Goal: Navigation & Orientation: Find specific page/section

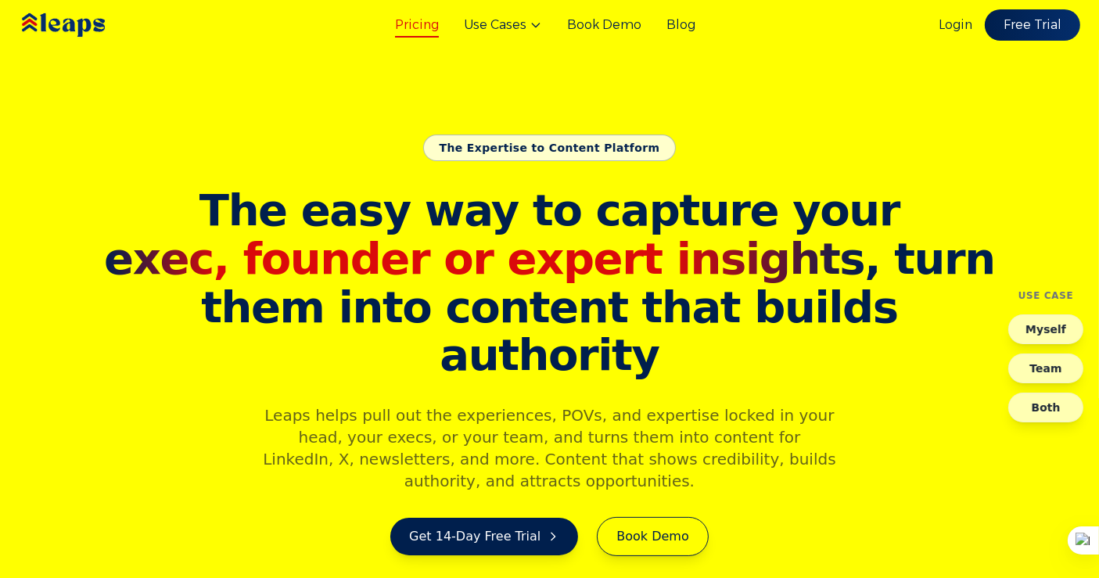
click at [416, 22] on link "Pricing" at bounding box center [417, 25] width 44 height 19
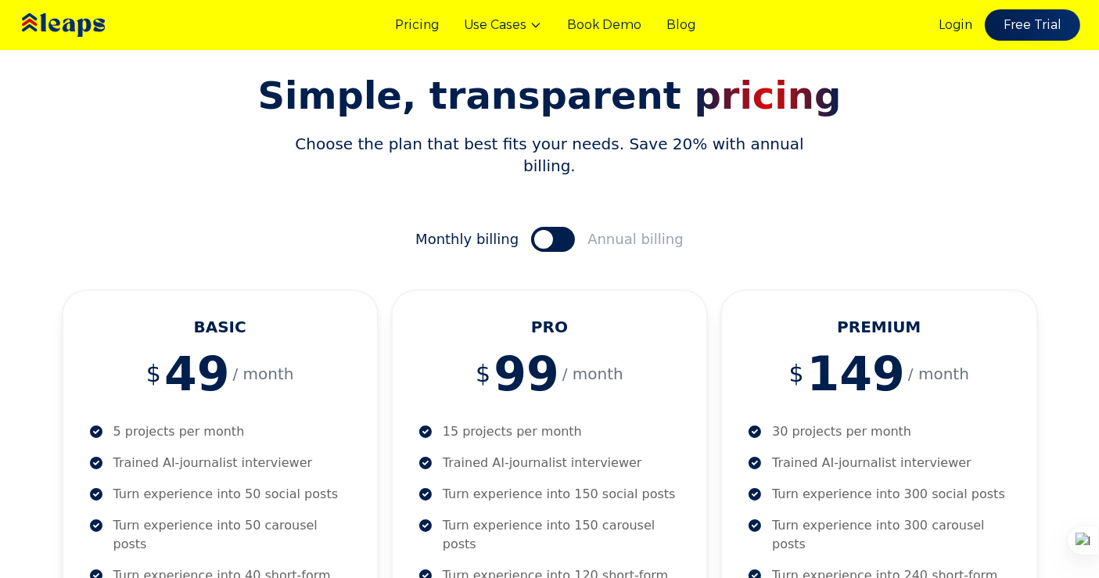
scroll to position [116, 0]
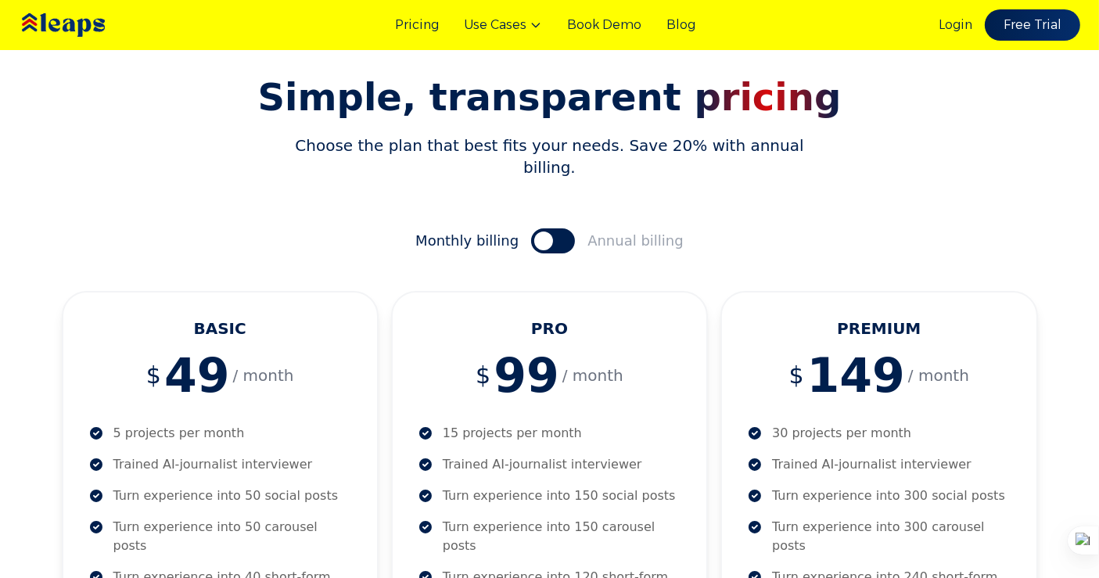
click at [545, 232] on span at bounding box center [543, 241] width 19 height 19
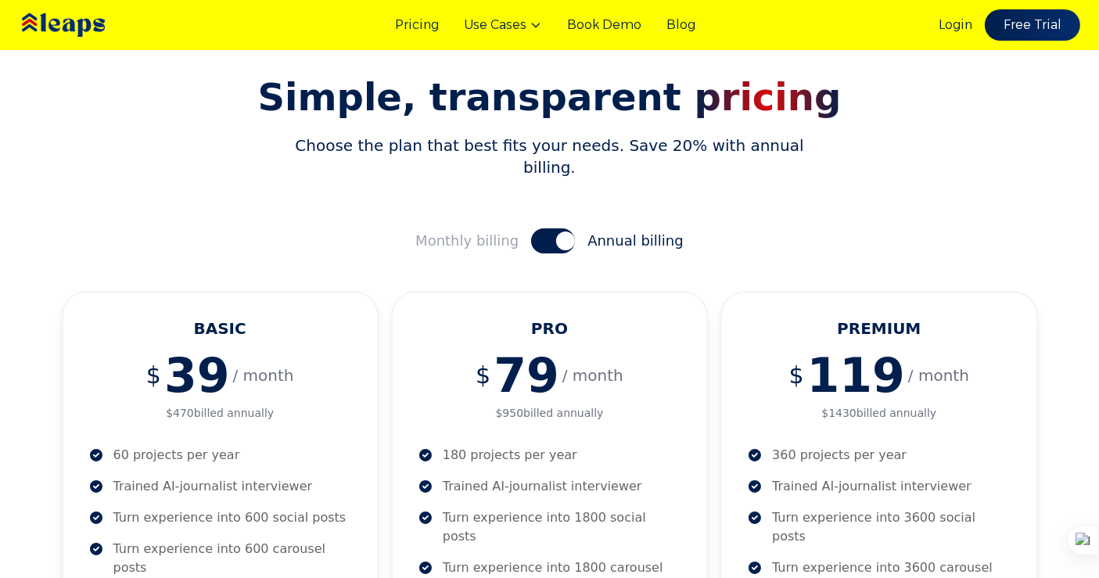
click at [545, 228] on button at bounding box center [553, 240] width 44 height 25
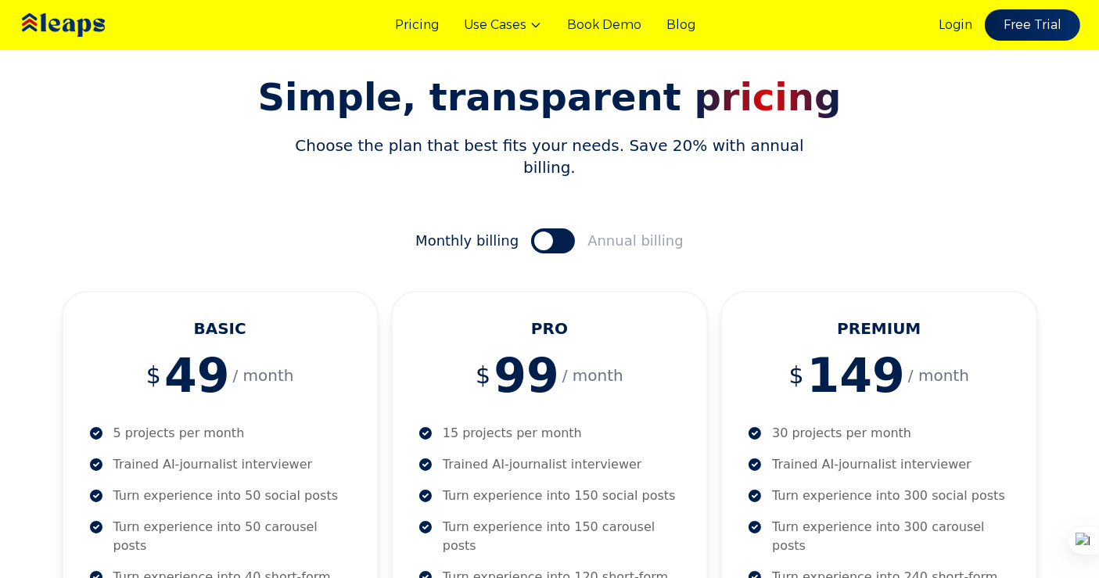
click at [545, 232] on span at bounding box center [543, 241] width 19 height 19
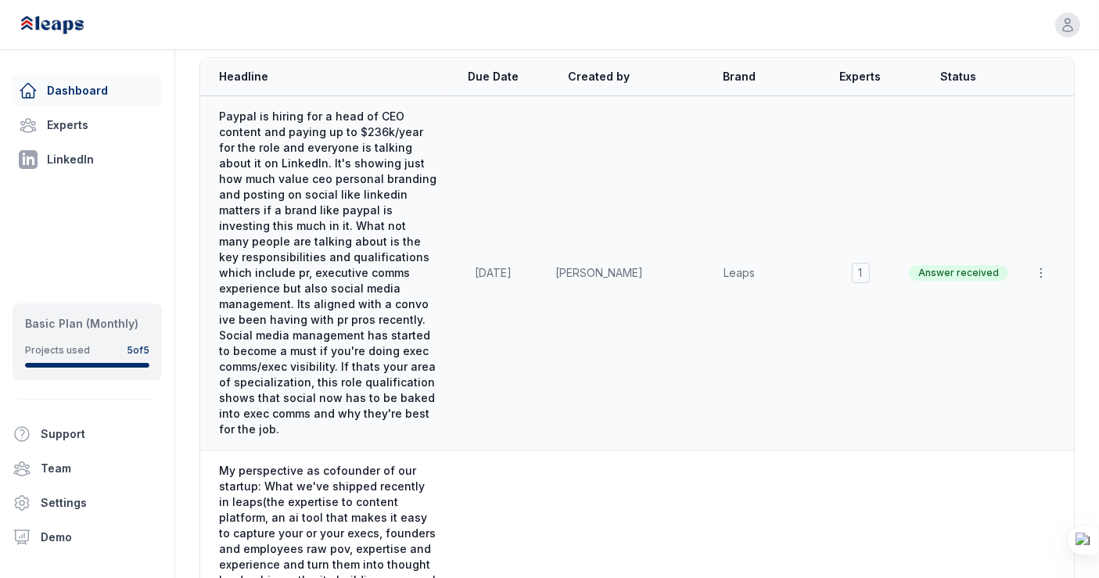
scroll to position [128, 0]
click at [538, 324] on td "[DATE]" at bounding box center [494, 272] width 94 height 354
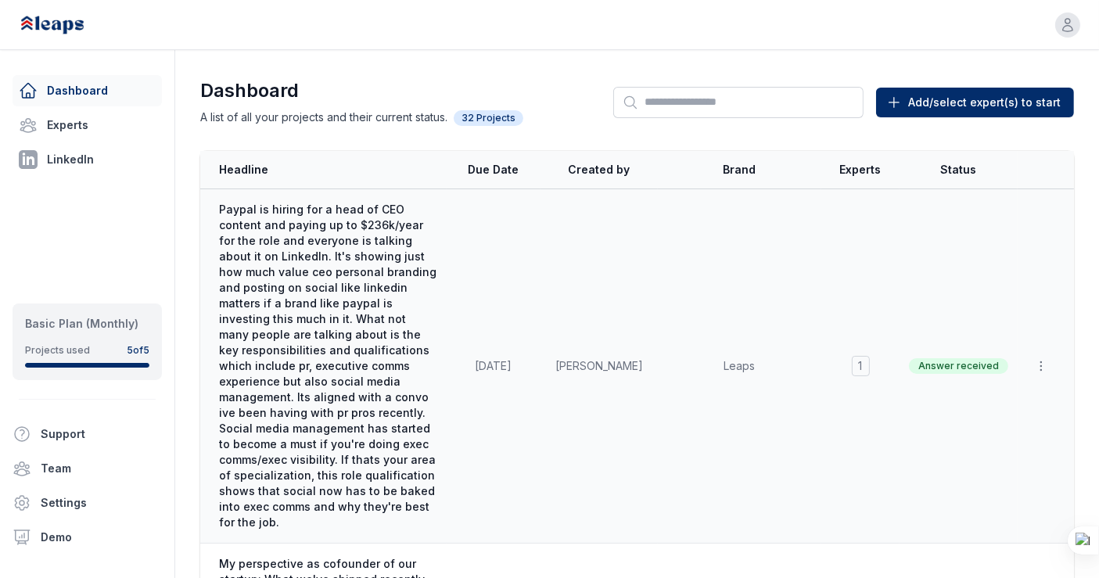
scroll to position [0, 0]
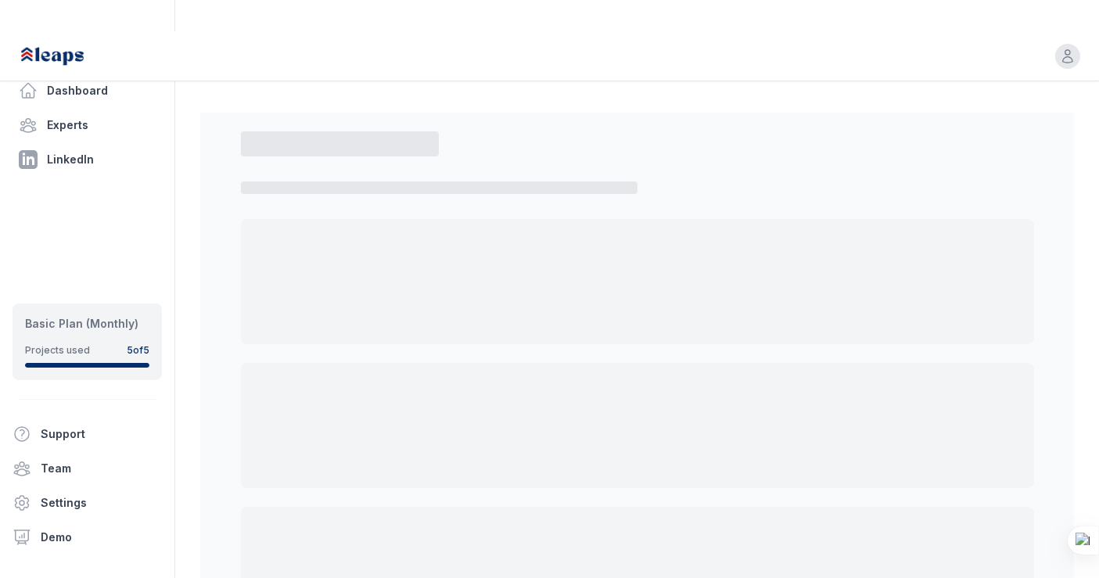
select select "*"
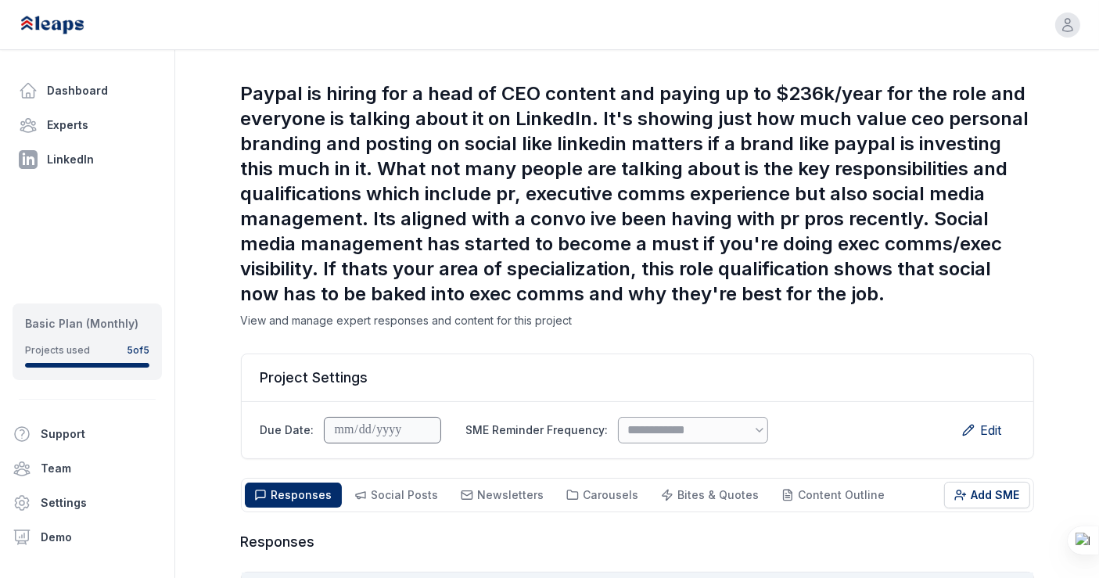
scroll to position [34, 0]
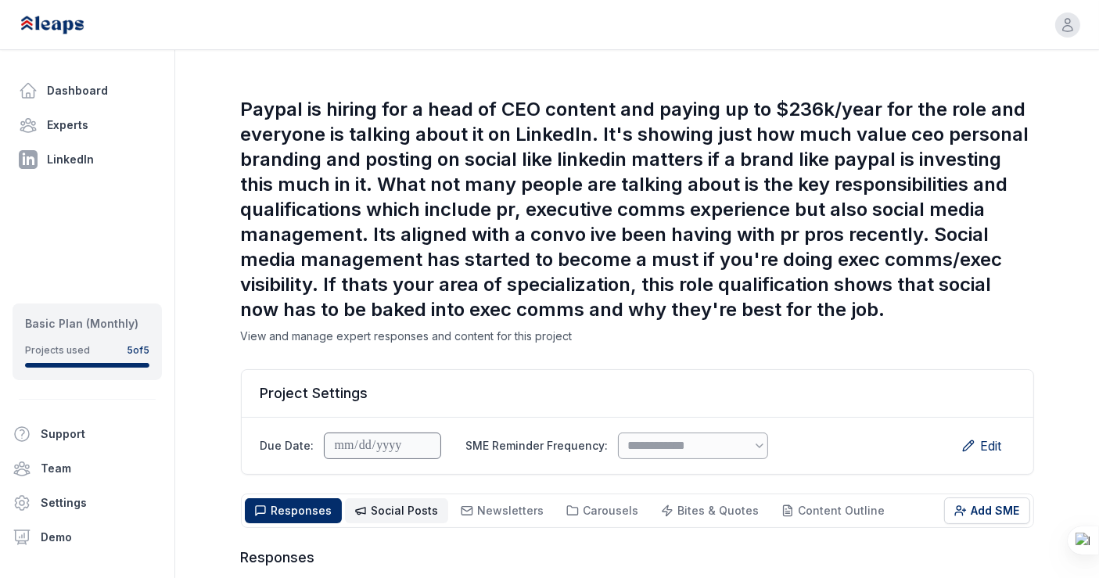
click at [397, 498] on button "Social Posts Social" at bounding box center [396, 510] width 103 height 25
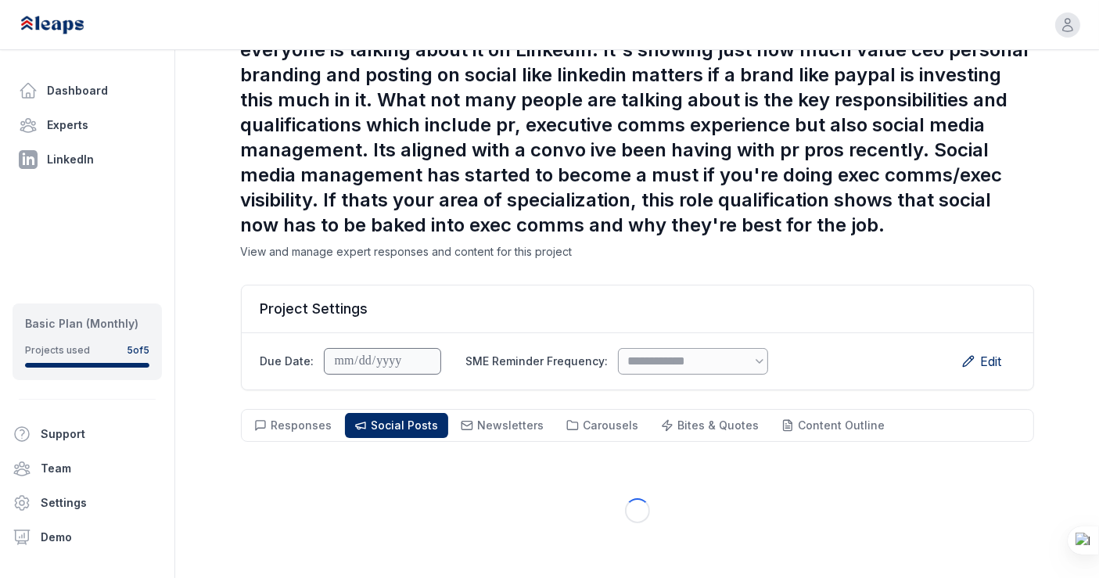
scroll to position [112, 0]
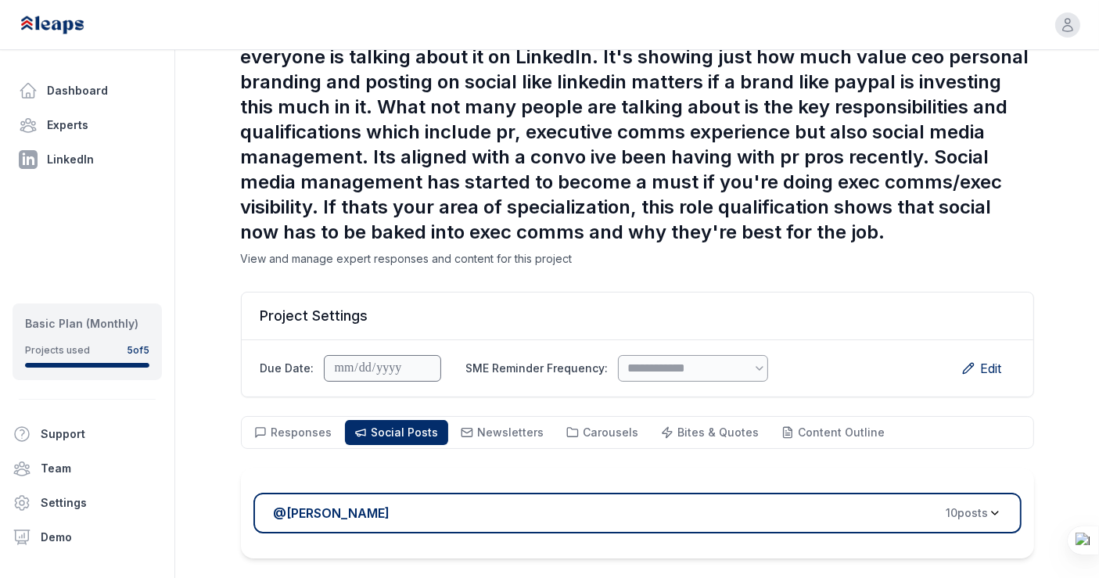
click at [522, 504] on div "@ Rennie Ijidola 10 post s" at bounding box center [631, 513] width 715 height 19
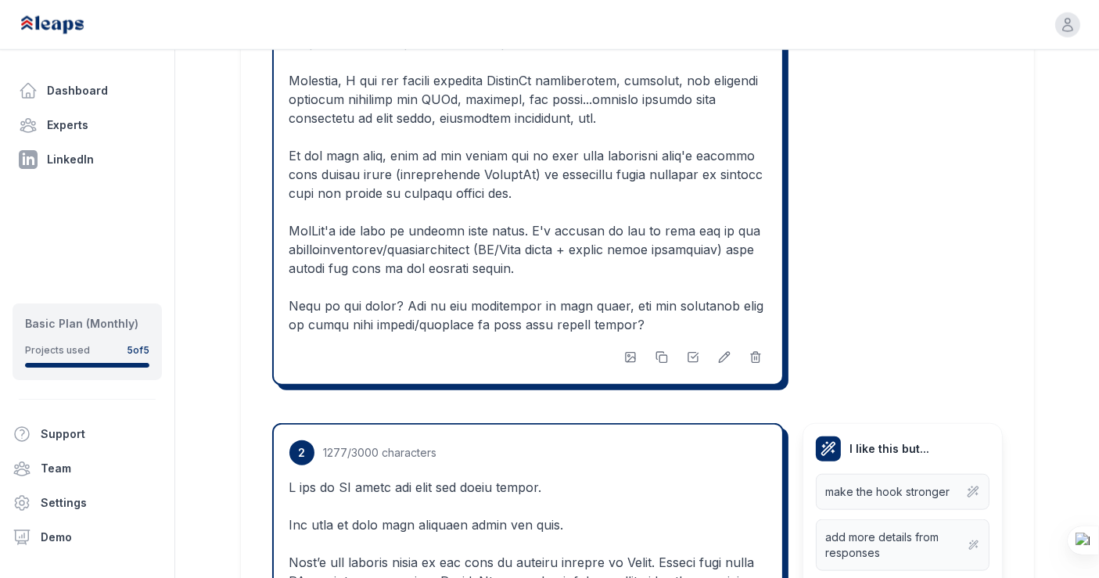
scroll to position [1489, 0]
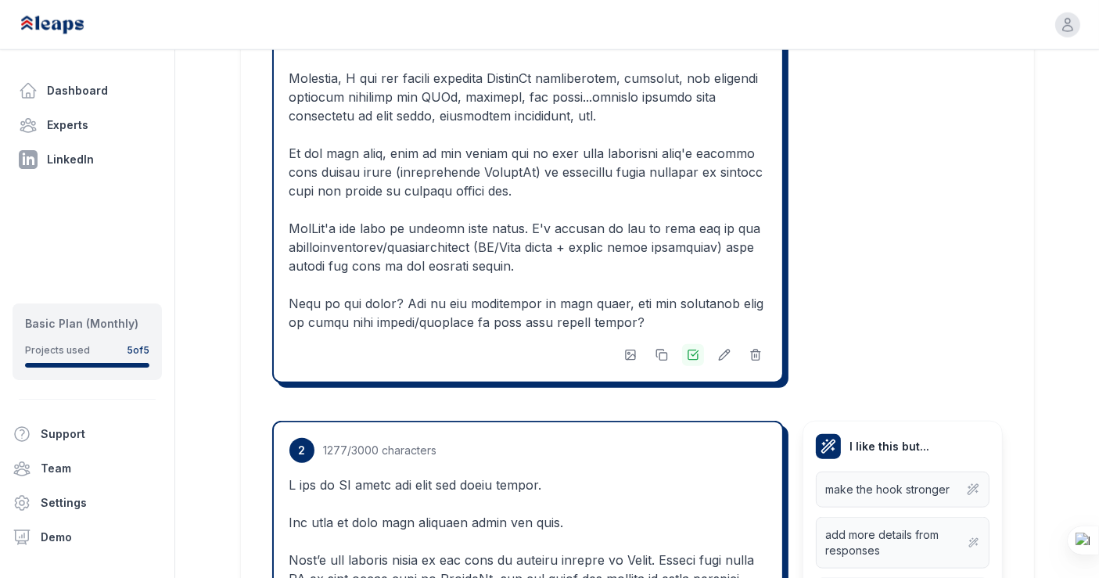
click at [693, 349] on icon at bounding box center [693, 355] width 13 height 13
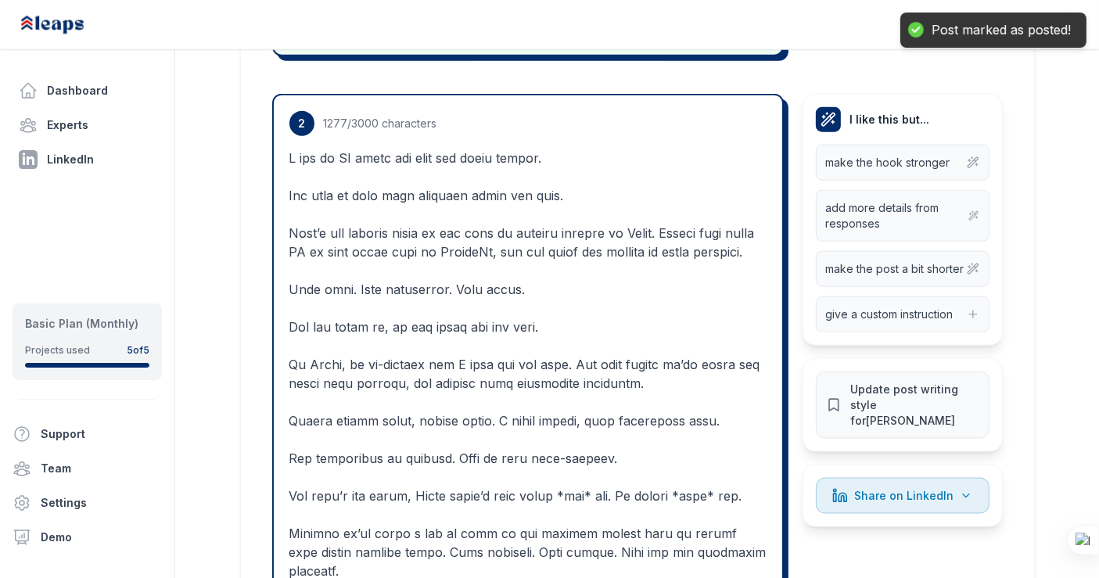
scroll to position [1817, 0]
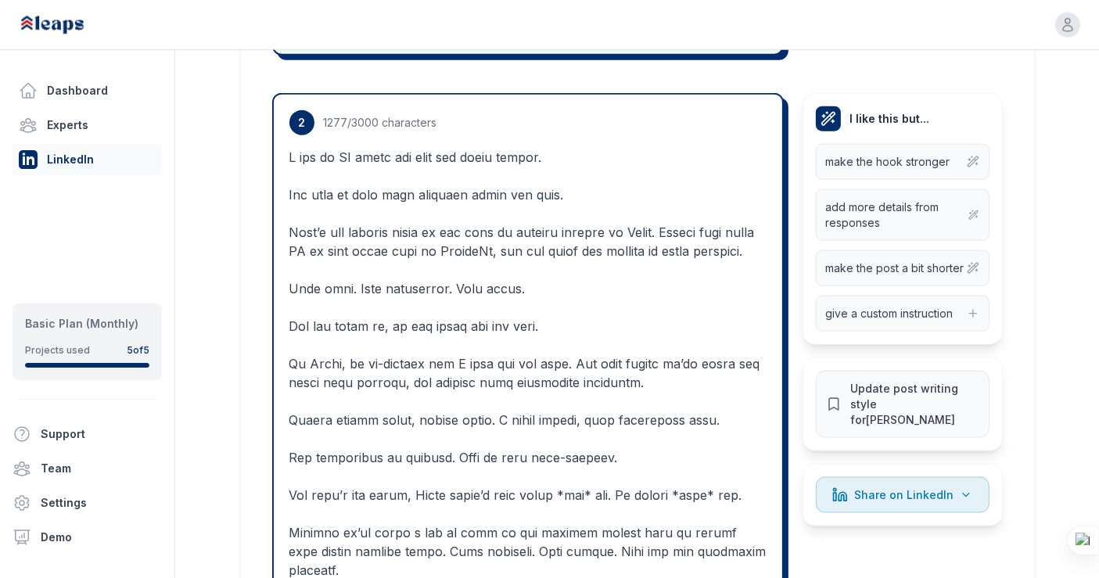
click at [63, 161] on link "LinkedIn" at bounding box center [87, 159] width 149 height 31
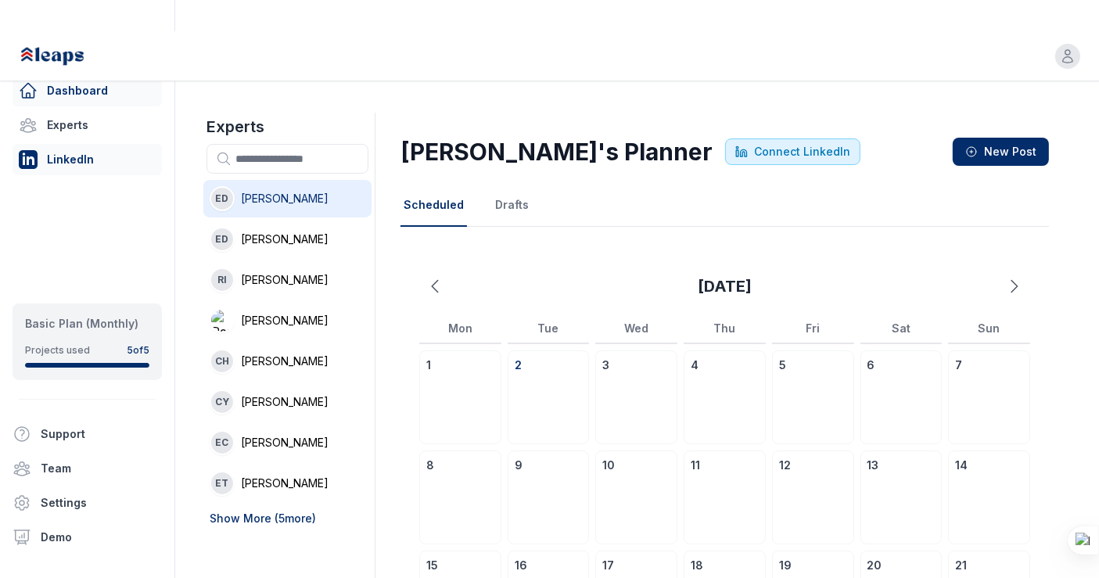
click at [74, 85] on link "Dashboard" at bounding box center [87, 90] width 149 height 31
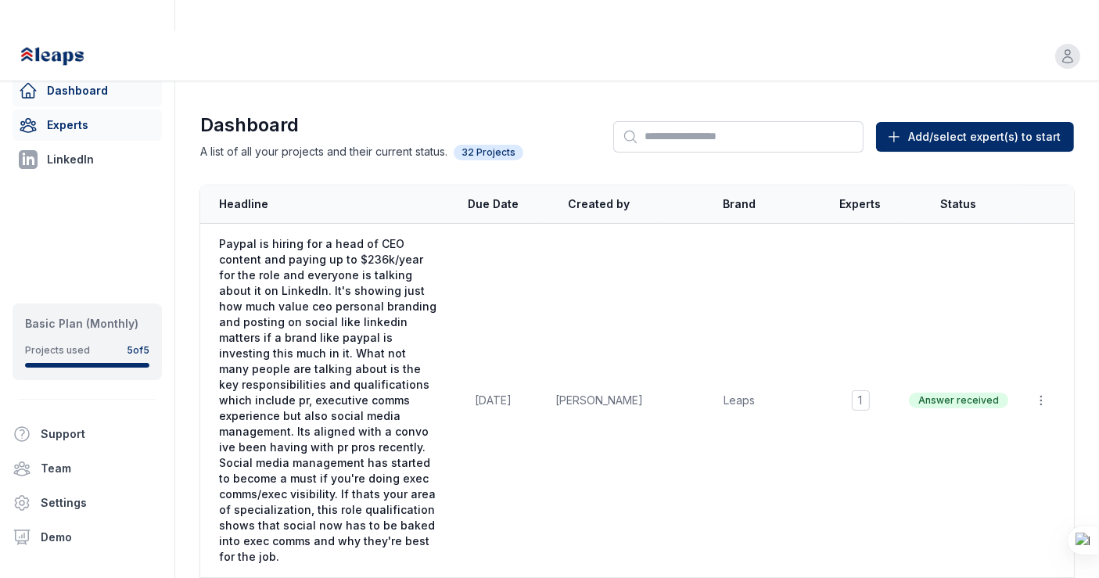
click at [85, 130] on link "Experts" at bounding box center [87, 125] width 149 height 31
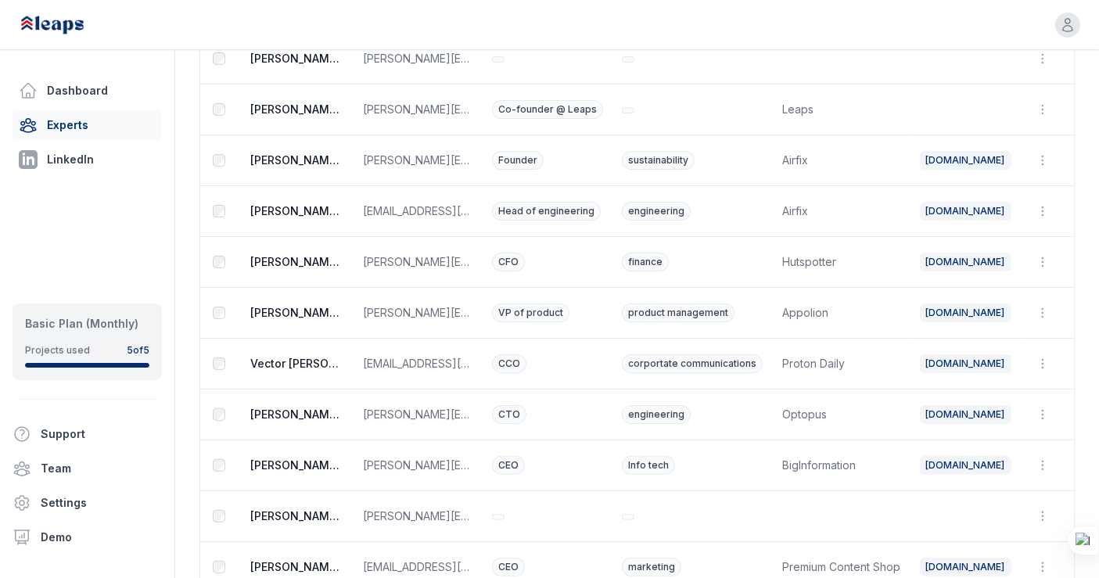
scroll to position [324, 0]
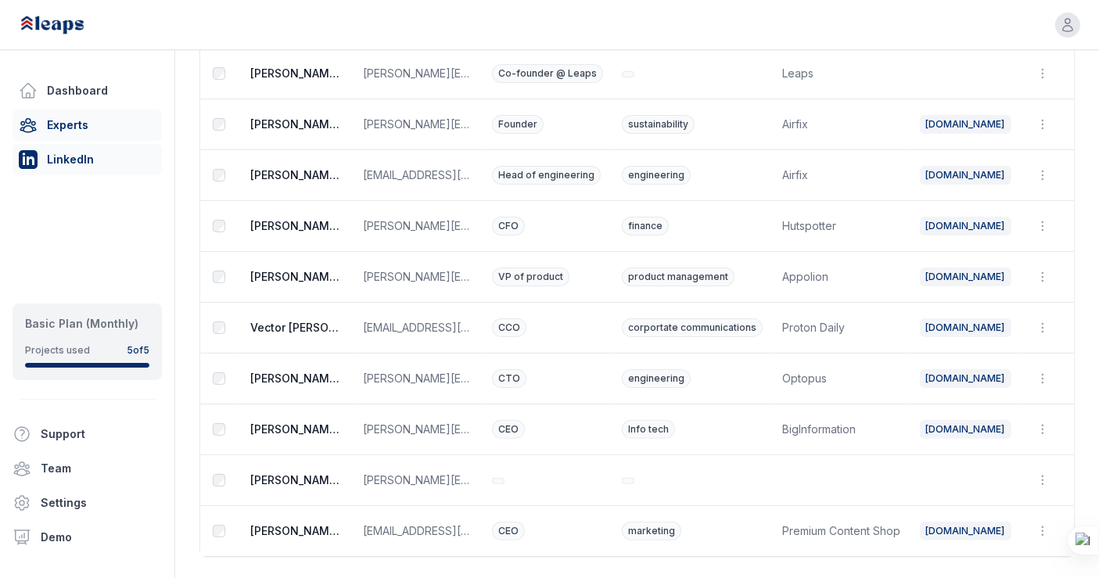
click at [73, 160] on link "LinkedIn" at bounding box center [87, 159] width 149 height 31
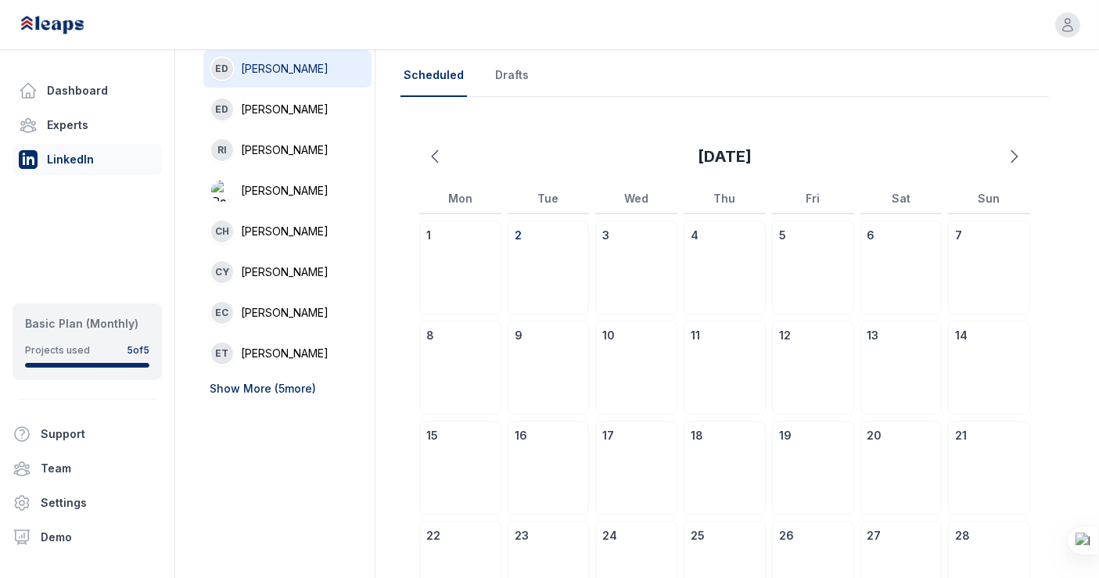
scroll to position [131, 0]
click at [268, 380] on button "Show More ( 5 more)" at bounding box center [263, 388] width 106 height 16
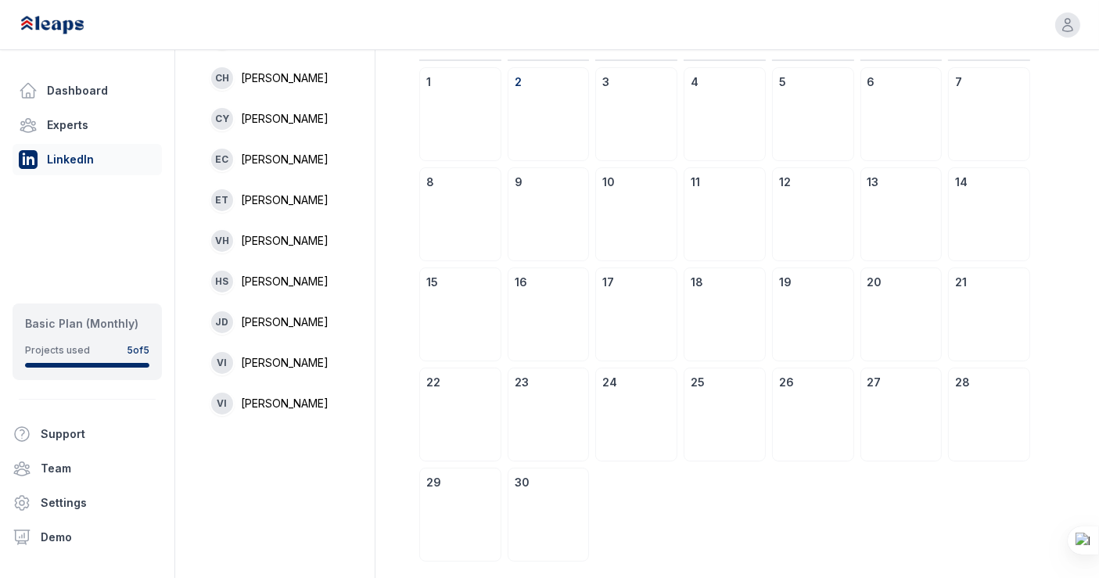
scroll to position [0, 0]
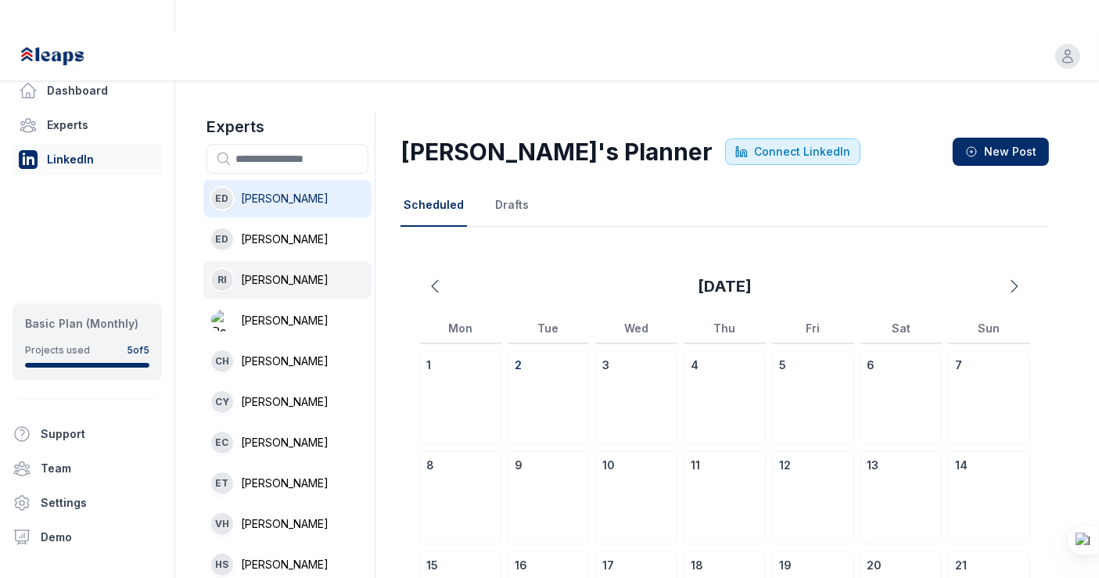
click at [307, 272] on span "Rennie Ijidola" at bounding box center [285, 280] width 88 height 16
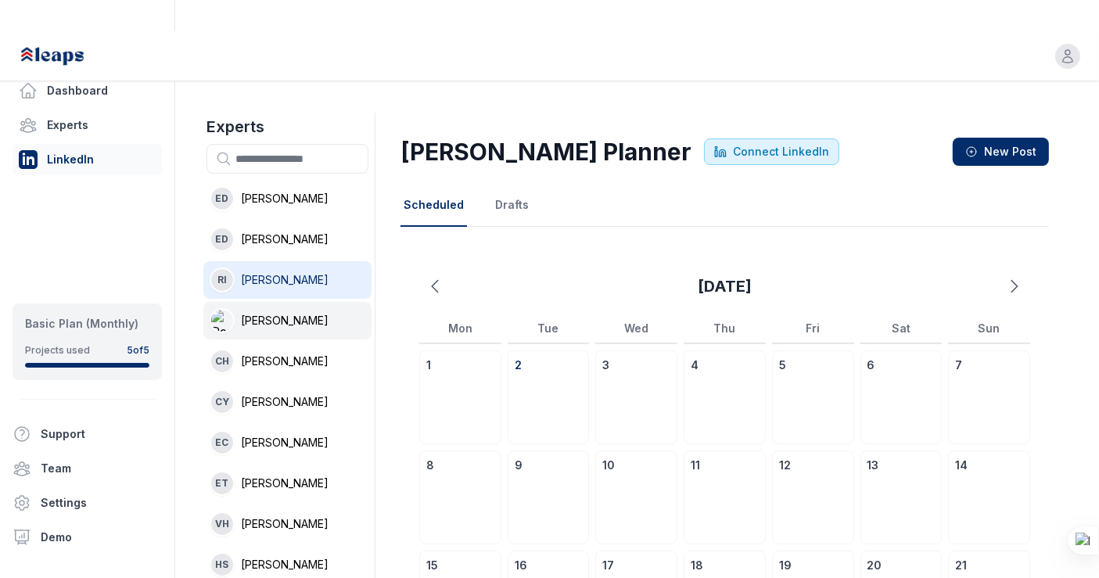
click at [301, 302] on li "Rennie Ijidola" at bounding box center [287, 321] width 168 height 38
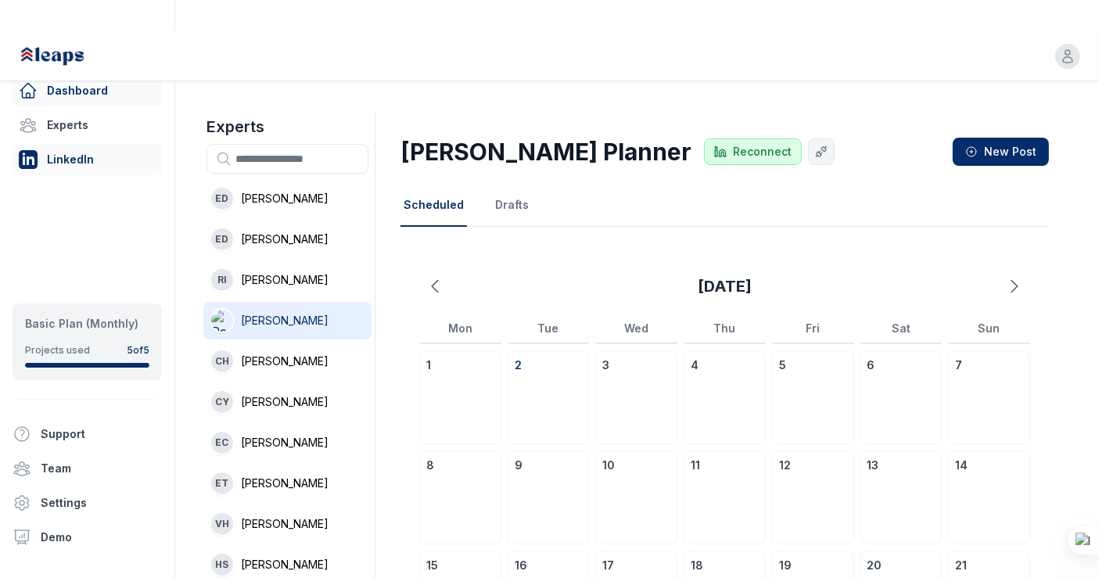
click at [105, 92] on link "Dashboard" at bounding box center [87, 90] width 149 height 31
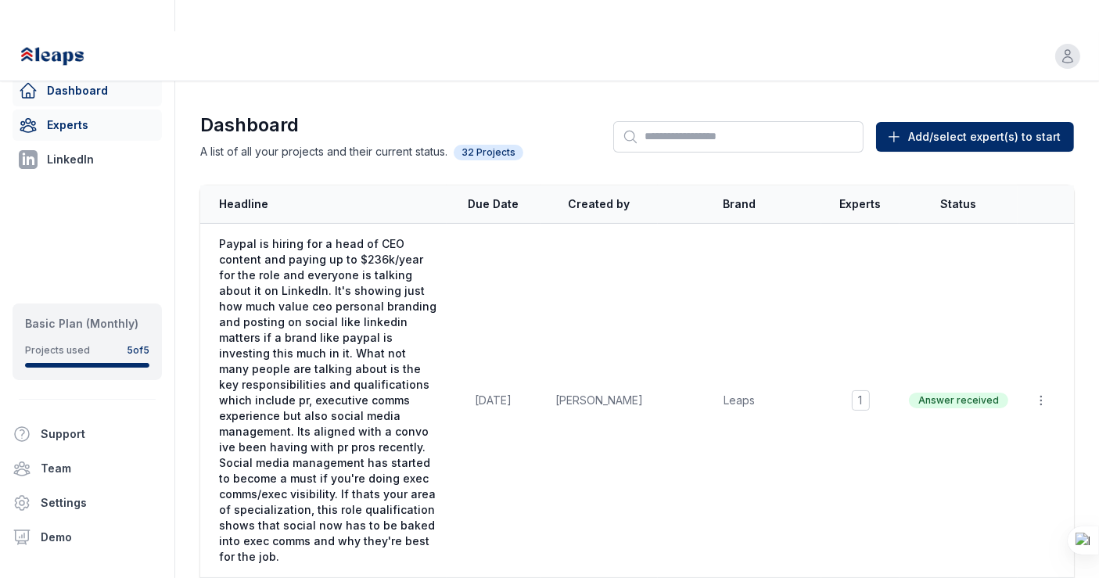
click at [100, 115] on link "Experts" at bounding box center [87, 125] width 149 height 31
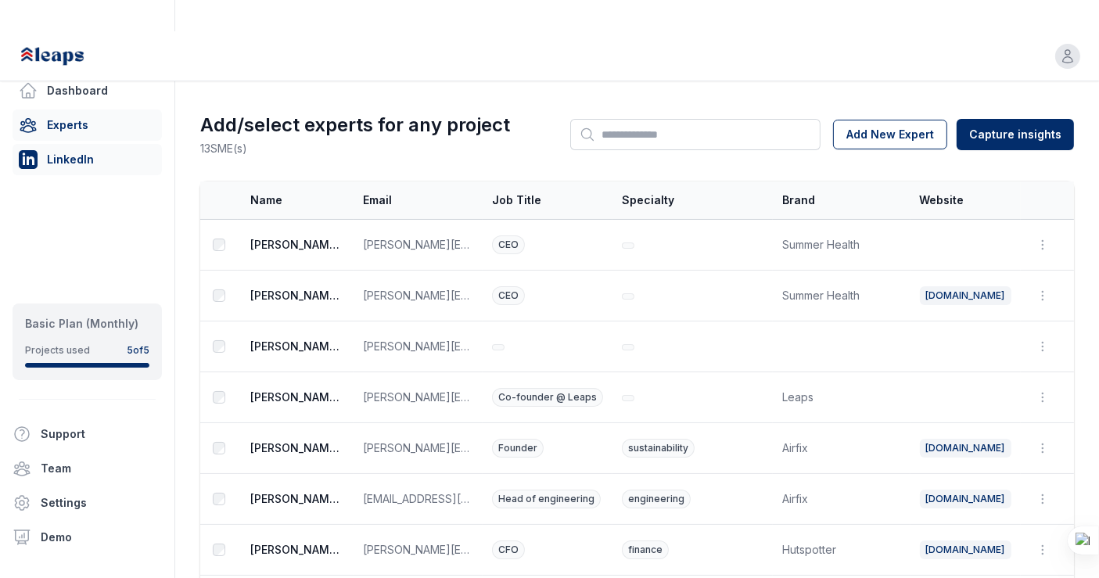
click at [104, 147] on link "LinkedIn" at bounding box center [87, 159] width 149 height 31
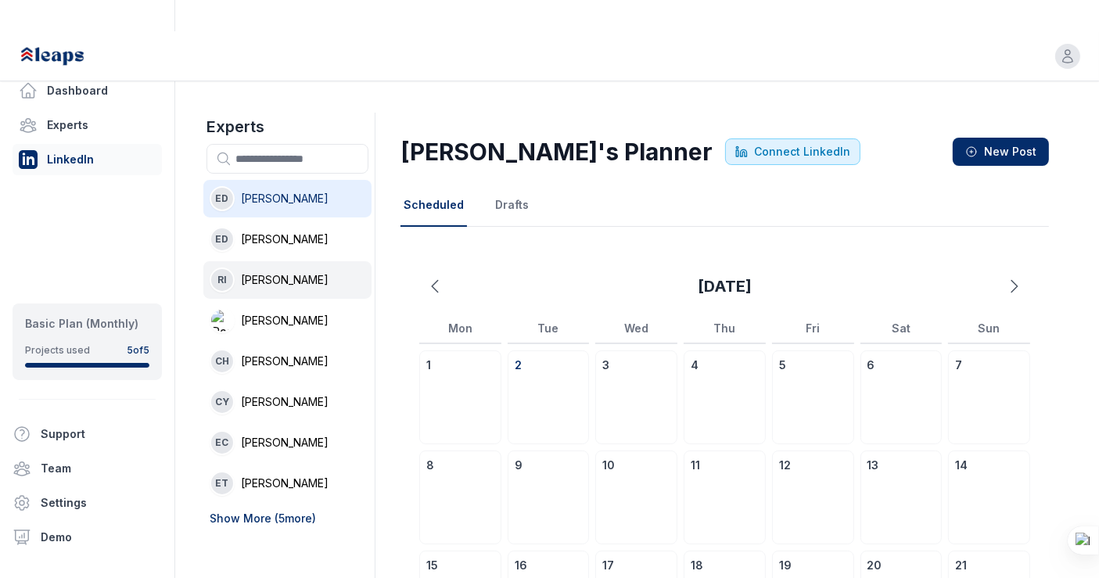
click at [273, 272] on span "Rennie Ijidola" at bounding box center [285, 280] width 88 height 16
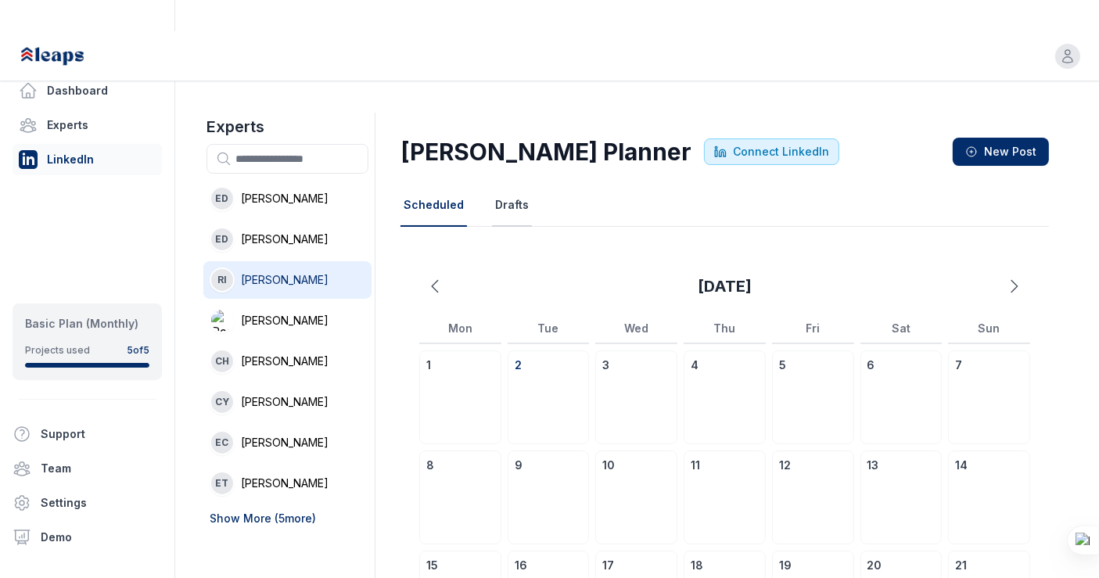
click at [504, 185] on button "Drafts" at bounding box center [512, 206] width 40 height 42
